Goal: Use online tool/utility

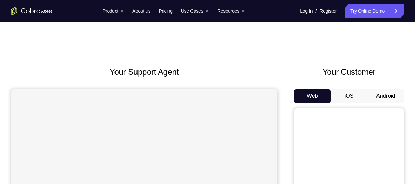
click at [384, 91] on button "Android" at bounding box center [385, 96] width 37 height 14
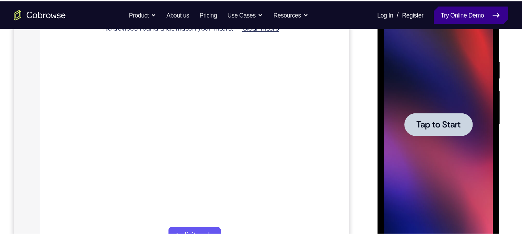
scroll to position [117, 0]
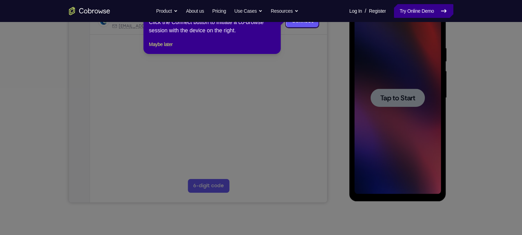
click at [343, 88] on icon at bounding box center [264, 117] width 529 height 235
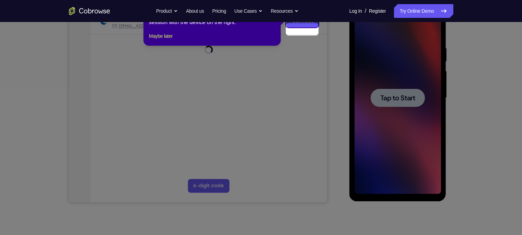
scroll to position [87, 0]
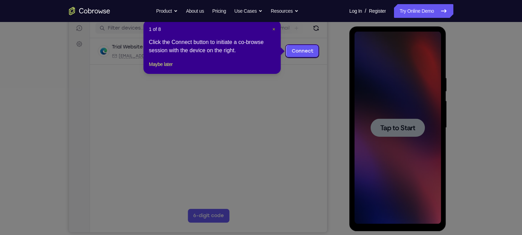
click at [274, 30] on span "×" at bounding box center [274, 28] width 3 height 5
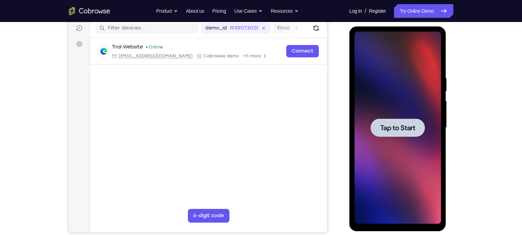
click at [366, 91] on div at bounding box center [398, 128] width 87 height 192
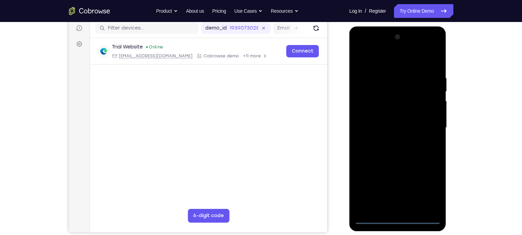
click at [399, 184] on div at bounding box center [398, 128] width 87 height 192
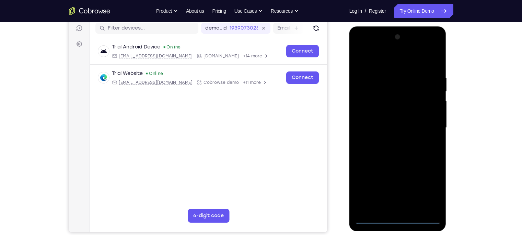
click at [414, 184] on div at bounding box center [398, 128] width 87 height 192
click at [397, 57] on div at bounding box center [398, 128] width 87 height 192
click at [414, 125] on div at bounding box center [398, 128] width 87 height 192
click at [392, 141] on div at bounding box center [398, 128] width 87 height 192
click at [383, 119] on div at bounding box center [398, 128] width 87 height 192
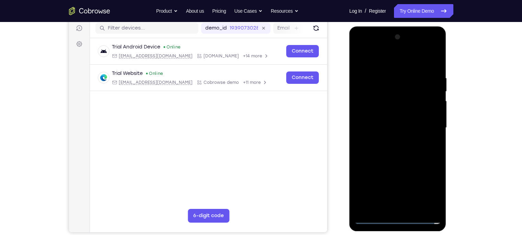
click at [387, 109] on div at bounding box center [398, 128] width 87 height 192
click at [386, 126] on div at bounding box center [398, 128] width 87 height 192
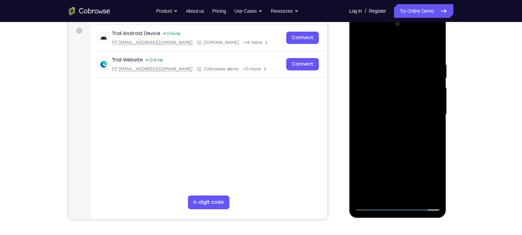
scroll to position [102, 0]
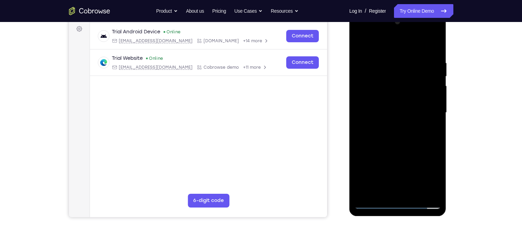
click at [379, 137] on div at bounding box center [398, 112] width 87 height 192
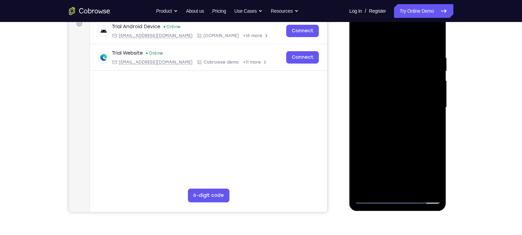
scroll to position [107, 0]
click at [389, 54] on div at bounding box center [398, 108] width 87 height 192
drag, startPoint x: 397, startPoint y: 41, endPoint x: 395, endPoint y: 30, distance: 11.2
click at [395, 30] on div at bounding box center [398, 108] width 87 height 192
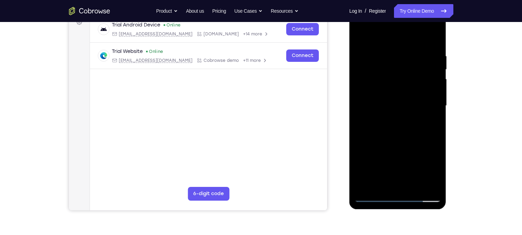
scroll to position [126, 0]
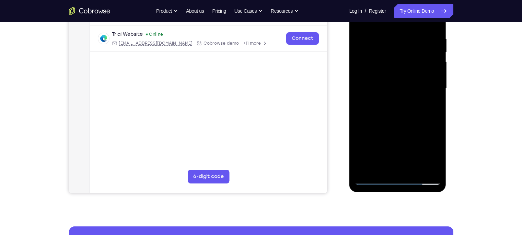
click at [414, 165] on div at bounding box center [398, 88] width 87 height 192
drag, startPoint x: 362, startPoint y: 111, endPoint x: 387, endPoint y: 111, distance: 24.4
click at [387, 111] on div at bounding box center [398, 88] width 87 height 192
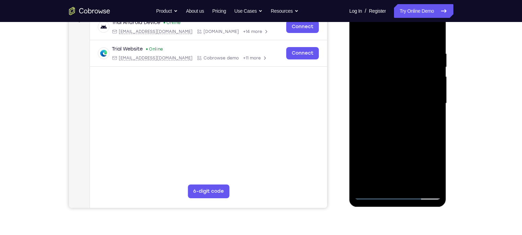
scroll to position [112, 0]
click at [385, 33] on div at bounding box center [398, 103] width 87 height 192
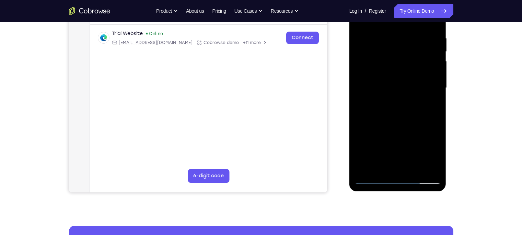
scroll to position [126, 0]
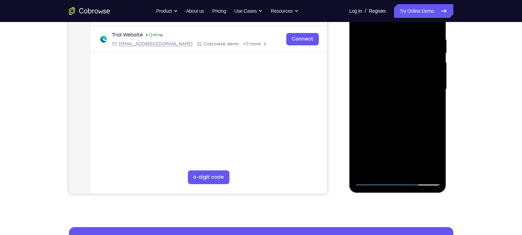
click at [407, 73] on div at bounding box center [398, 89] width 87 height 192
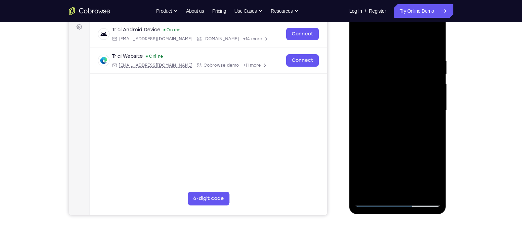
scroll to position [106, 0]
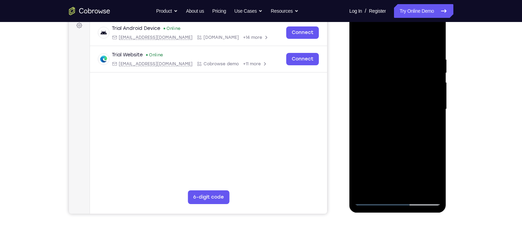
click at [414, 95] on div at bounding box center [398, 109] width 87 height 192
drag, startPoint x: 431, startPoint y: 92, endPoint x: 399, endPoint y: 101, distance: 33.5
click at [399, 101] on div at bounding box center [398, 109] width 87 height 192
drag, startPoint x: 424, startPoint y: 90, endPoint x: 374, endPoint y: 94, distance: 50.7
click at [374, 94] on div at bounding box center [398, 109] width 87 height 192
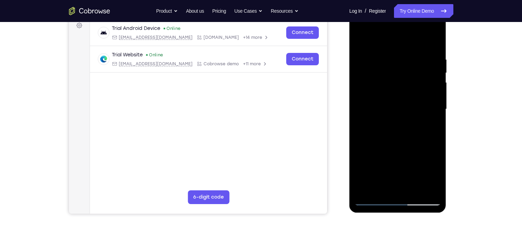
drag, startPoint x: 367, startPoint y: 92, endPoint x: 398, endPoint y: 93, distance: 31.3
click at [398, 93] on div at bounding box center [398, 109] width 87 height 192
click at [388, 92] on div at bounding box center [398, 109] width 87 height 192
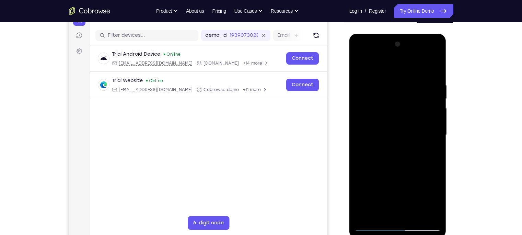
scroll to position [80, 0]
click at [414, 45] on div at bounding box center [398, 134] width 87 height 192
click at [360, 64] on div at bounding box center [398, 134] width 87 height 192
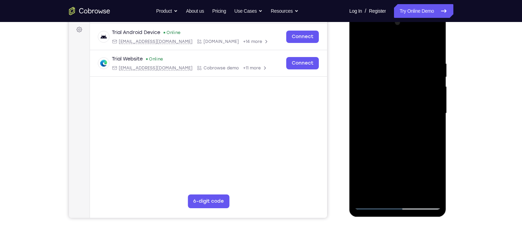
scroll to position [102, 0]
click at [414, 46] on div at bounding box center [398, 113] width 87 height 192
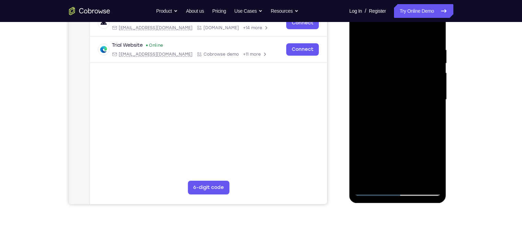
scroll to position [116, 0]
click at [414, 129] on div at bounding box center [398, 99] width 87 height 192
drag, startPoint x: 418, startPoint y: 138, endPoint x: 426, endPoint y: 99, distance: 40.2
click at [414, 99] on div at bounding box center [398, 99] width 87 height 192
click at [414, 84] on div at bounding box center [398, 99] width 87 height 192
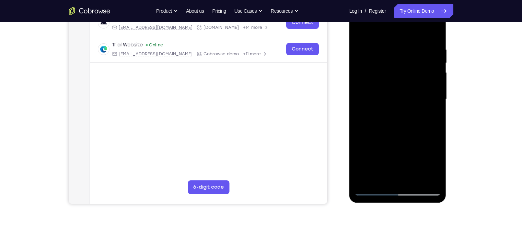
click at [414, 87] on div at bounding box center [398, 99] width 87 height 192
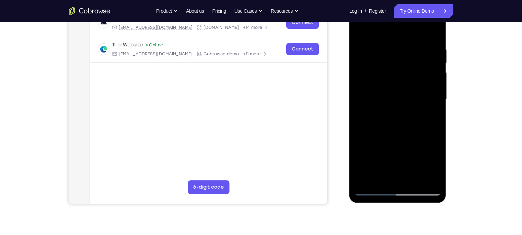
click at [414, 87] on div at bounding box center [398, 99] width 87 height 192
click at [414, 91] on div at bounding box center [398, 99] width 87 height 192
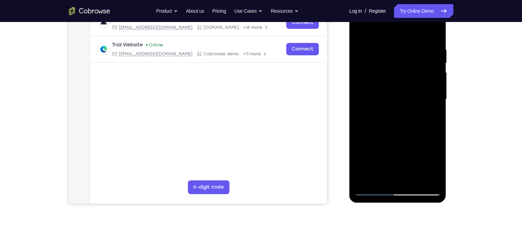
click at [414, 91] on div at bounding box center [398, 99] width 87 height 192
click at [414, 26] on div at bounding box center [398, 99] width 87 height 192
drag, startPoint x: 402, startPoint y: 60, endPoint x: 394, endPoint y: 99, distance: 39.1
click at [394, 99] on div at bounding box center [398, 99] width 87 height 192
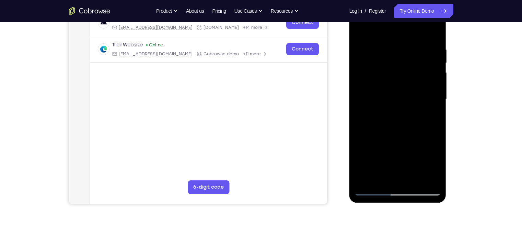
click at [388, 52] on div at bounding box center [398, 99] width 87 height 192
click at [392, 114] on div at bounding box center [398, 99] width 87 height 192
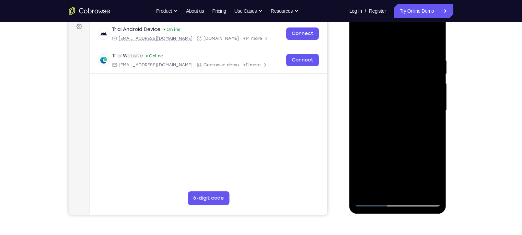
scroll to position [105, 0]
click at [414, 129] on div at bounding box center [398, 110] width 87 height 192
click at [409, 106] on div at bounding box center [398, 110] width 87 height 192
click at [414, 184] on div at bounding box center [398, 110] width 87 height 192
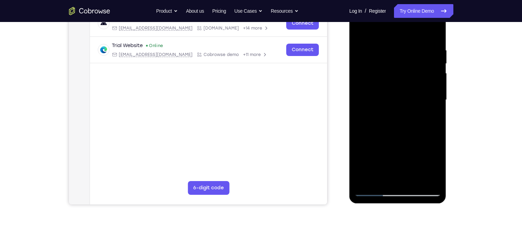
scroll to position [115, 0]
click at [414, 184] on div at bounding box center [398, 99] width 87 height 192
click at [385, 145] on div at bounding box center [398, 99] width 87 height 192
click at [375, 184] on div at bounding box center [398, 99] width 87 height 192
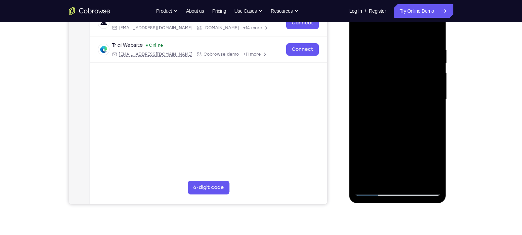
click at [375, 184] on div at bounding box center [398, 99] width 87 height 192
click at [373, 184] on div at bounding box center [398, 99] width 87 height 192
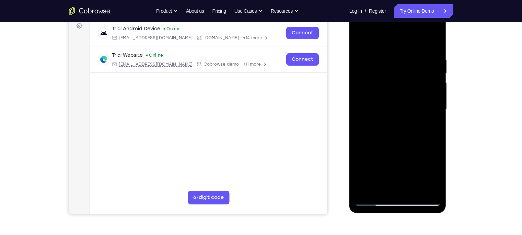
click at [360, 37] on div at bounding box center [398, 109] width 87 height 192
click at [388, 47] on div at bounding box center [398, 109] width 87 height 192
click at [383, 184] on div at bounding box center [398, 109] width 87 height 192
click at [377, 138] on div at bounding box center [398, 109] width 87 height 192
click at [414, 124] on div at bounding box center [398, 109] width 87 height 192
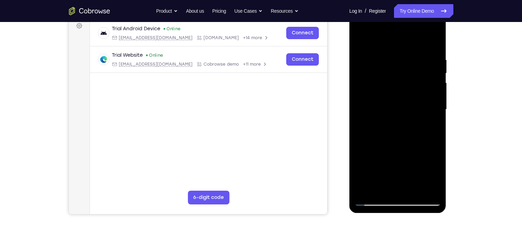
click at [413, 184] on div at bounding box center [398, 109] width 87 height 192
click at [414, 184] on div at bounding box center [398, 109] width 87 height 192
click at [414, 134] on div at bounding box center [398, 109] width 87 height 192
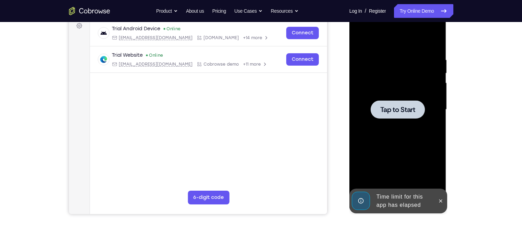
click at [414, 139] on div at bounding box center [398, 109] width 87 height 192
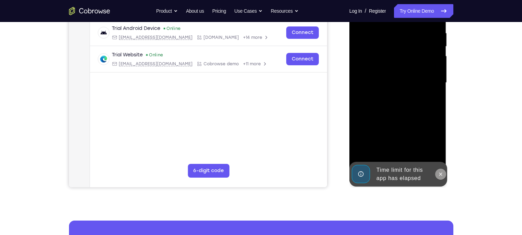
click at [414, 172] on icon at bounding box center [440, 173] width 5 height 5
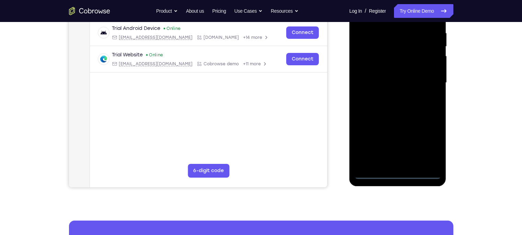
click at [402, 172] on div at bounding box center [398, 83] width 87 height 192
click at [414, 139] on div at bounding box center [398, 83] width 87 height 192
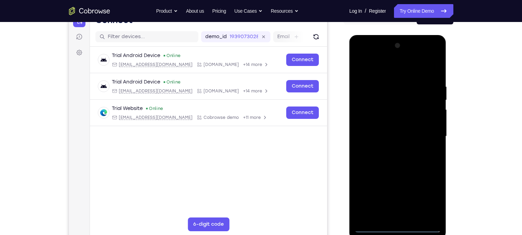
scroll to position [78, 0]
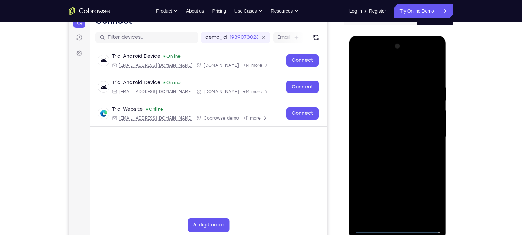
click at [399, 74] on div at bounding box center [398, 137] width 87 height 192
click at [414, 130] on div at bounding box center [398, 137] width 87 height 192
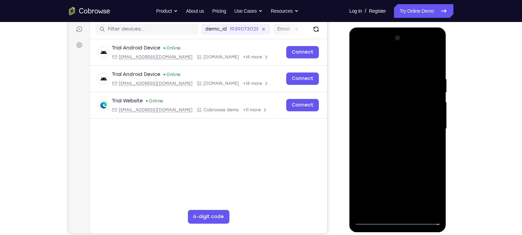
scroll to position [87, 0]
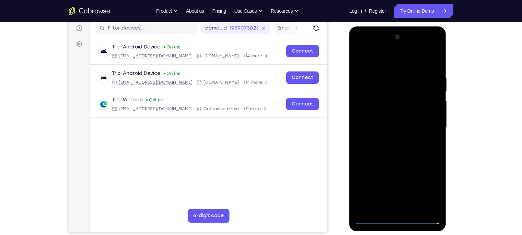
click at [379, 184] on div at bounding box center [398, 128] width 87 height 192
click at [393, 184] on div at bounding box center [398, 128] width 87 height 192
click at [371, 184] on div at bounding box center [398, 128] width 87 height 192
click at [372, 184] on div at bounding box center [398, 128] width 87 height 192
click at [407, 184] on div at bounding box center [398, 128] width 87 height 192
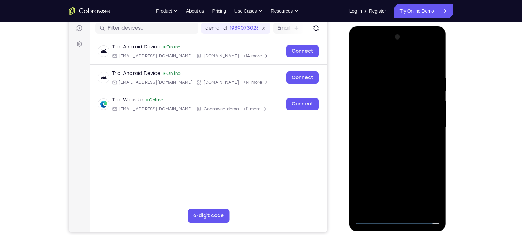
click at [382, 121] on div at bounding box center [398, 128] width 87 height 192
click at [383, 108] on div at bounding box center [398, 128] width 87 height 192
click at [388, 127] on div at bounding box center [398, 128] width 87 height 192
click at [414, 152] on div at bounding box center [398, 128] width 87 height 192
click at [414, 57] on div at bounding box center [398, 128] width 87 height 192
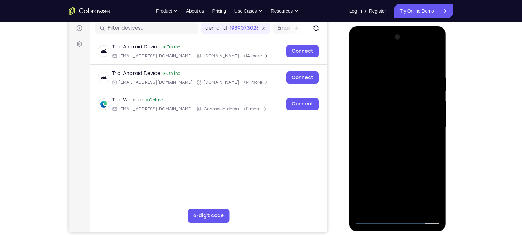
click at [391, 150] on div at bounding box center [398, 128] width 87 height 192
click at [401, 144] on div at bounding box center [398, 128] width 87 height 192
click at [389, 76] on div at bounding box center [398, 128] width 87 height 192
click at [414, 184] on div at bounding box center [398, 128] width 87 height 192
click at [414, 140] on div at bounding box center [398, 128] width 87 height 192
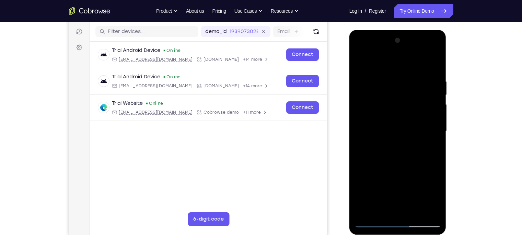
scroll to position [84, 0]
click at [414, 67] on div at bounding box center [398, 131] width 87 height 192
click at [410, 156] on div at bounding box center [398, 131] width 87 height 192
click at [365, 184] on div at bounding box center [398, 131] width 87 height 192
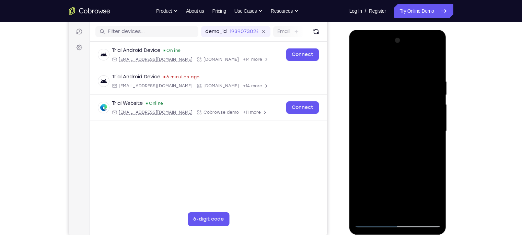
click at [365, 184] on div at bounding box center [398, 131] width 87 height 192
drag, startPoint x: 365, startPoint y: 209, endPoint x: 380, endPoint y: 183, distance: 30.3
click at [380, 183] on div at bounding box center [398, 131] width 87 height 192
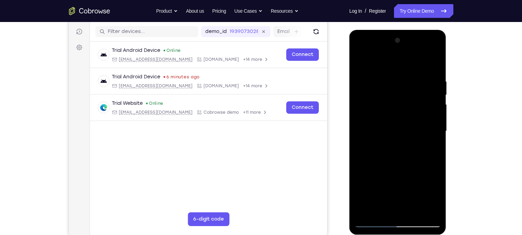
drag, startPoint x: 380, startPoint y: 183, endPoint x: 399, endPoint y: 144, distance: 43.3
click at [399, 144] on div at bounding box center [398, 131] width 87 height 192
drag, startPoint x: 399, startPoint y: 144, endPoint x: 414, endPoint y: 108, distance: 39.1
click at [414, 108] on div at bounding box center [398, 131] width 87 height 192
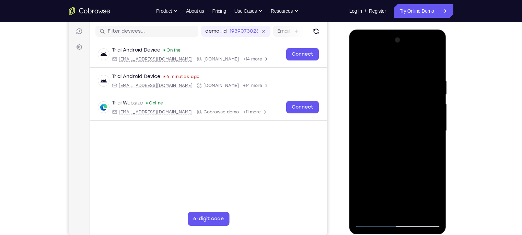
drag, startPoint x: 397, startPoint y: 172, endPoint x: 409, endPoint y: 140, distance: 33.6
click at [409, 140] on div at bounding box center [398, 131] width 87 height 192
click at [414, 184] on div at bounding box center [398, 131] width 87 height 192
click at [394, 166] on div at bounding box center [398, 131] width 87 height 192
drag, startPoint x: 379, startPoint y: 177, endPoint x: 391, endPoint y: 148, distance: 31.4
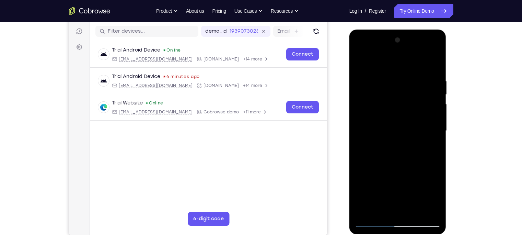
click at [391, 148] on div at bounding box center [398, 131] width 87 height 192
drag, startPoint x: 391, startPoint y: 160, endPoint x: 403, endPoint y: 113, distance: 48.9
click at [403, 113] on div at bounding box center [398, 131] width 87 height 192
click at [399, 176] on div at bounding box center [398, 131] width 87 height 192
click at [372, 184] on div at bounding box center [398, 131] width 87 height 192
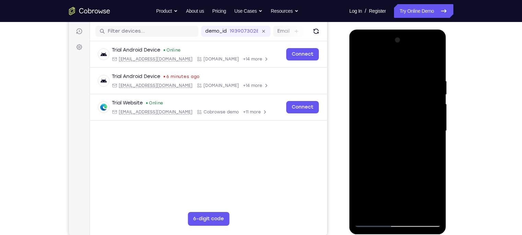
drag, startPoint x: 390, startPoint y: 200, endPoint x: 405, endPoint y: 159, distance: 43.8
drag, startPoint x: 405, startPoint y: 159, endPoint x: 428, endPoint y: 176, distance: 28.7
click at [414, 176] on div at bounding box center [398, 131] width 87 height 192
drag, startPoint x: 395, startPoint y: 195, endPoint x: 415, endPoint y: 153, distance: 46.6
click at [414, 153] on div at bounding box center [398, 131] width 87 height 192
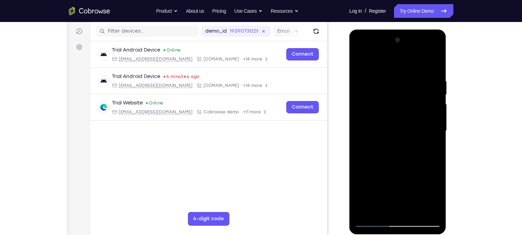
drag, startPoint x: 399, startPoint y: 183, endPoint x: 407, endPoint y: 165, distance: 19.8
drag, startPoint x: 407, startPoint y: 165, endPoint x: 421, endPoint y: 171, distance: 15.1
click at [414, 171] on div at bounding box center [398, 131] width 87 height 192
click at [361, 64] on div at bounding box center [398, 131] width 87 height 192
drag, startPoint x: 407, startPoint y: 152, endPoint x: 423, endPoint y: 116, distance: 39.2
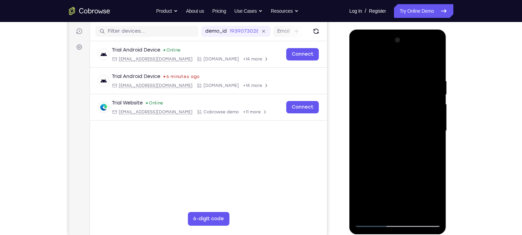
click at [414, 116] on div at bounding box center [398, 131] width 87 height 192
drag, startPoint x: 409, startPoint y: 154, endPoint x: 428, endPoint y: 120, distance: 38.9
click at [414, 120] on div at bounding box center [398, 131] width 87 height 192
drag, startPoint x: 396, startPoint y: 184, endPoint x: 411, endPoint y: 146, distance: 41.0
drag, startPoint x: 411, startPoint y: 146, endPoint x: 429, endPoint y: 155, distance: 20.0
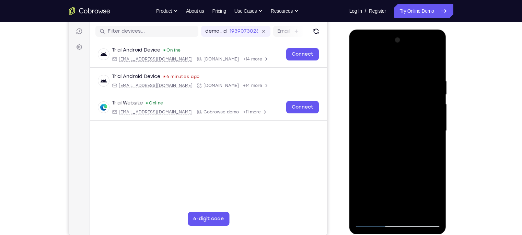
click at [414, 155] on div at bounding box center [398, 131] width 87 height 192
click at [360, 61] on div at bounding box center [398, 131] width 87 height 192
click at [397, 64] on div at bounding box center [398, 131] width 87 height 192
click at [414, 61] on div at bounding box center [398, 131] width 87 height 192
click at [409, 70] on div at bounding box center [398, 131] width 87 height 192
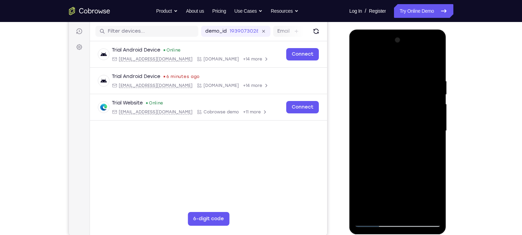
click at [395, 102] on div at bounding box center [398, 131] width 87 height 192
click at [414, 146] on div at bounding box center [398, 131] width 87 height 192
click at [359, 59] on div at bounding box center [398, 131] width 87 height 192
click at [363, 60] on div at bounding box center [398, 131] width 87 height 192
drag, startPoint x: 386, startPoint y: 127, endPoint x: 400, endPoint y: 100, distance: 30.3
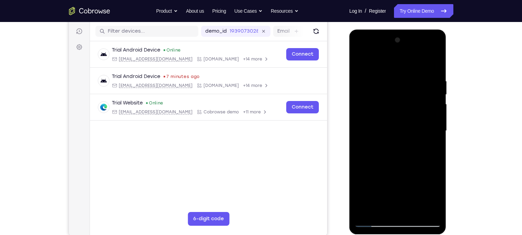
click at [400, 100] on div at bounding box center [398, 131] width 87 height 192
drag, startPoint x: 398, startPoint y: 151, endPoint x: 436, endPoint y: 72, distance: 86.8
click at [414, 72] on div at bounding box center [398, 131] width 87 height 192
click at [414, 138] on div at bounding box center [398, 131] width 87 height 192
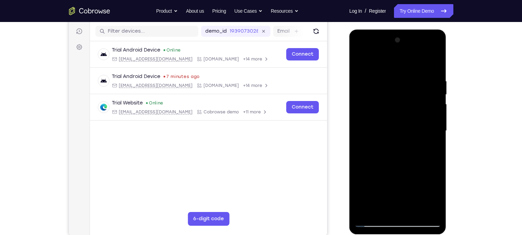
click at [414, 138] on div at bounding box center [398, 131] width 87 height 192
click at [414, 115] on div at bounding box center [398, 131] width 87 height 192
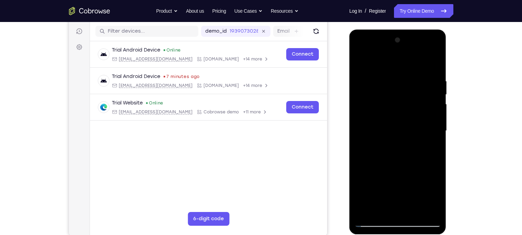
click at [414, 115] on div at bounding box center [398, 131] width 87 height 192
click at [358, 113] on div at bounding box center [398, 131] width 87 height 192
